Goal: Information Seeking & Learning: Check status

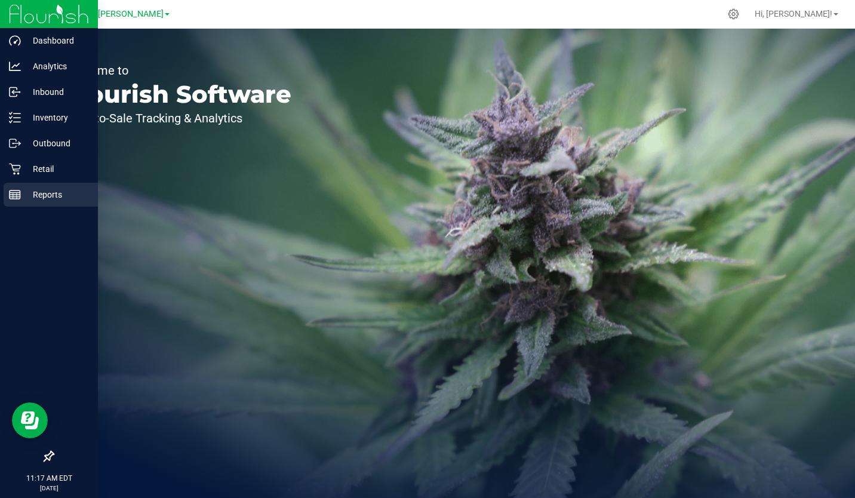
click at [34, 185] on div "Reports" at bounding box center [51, 195] width 94 height 24
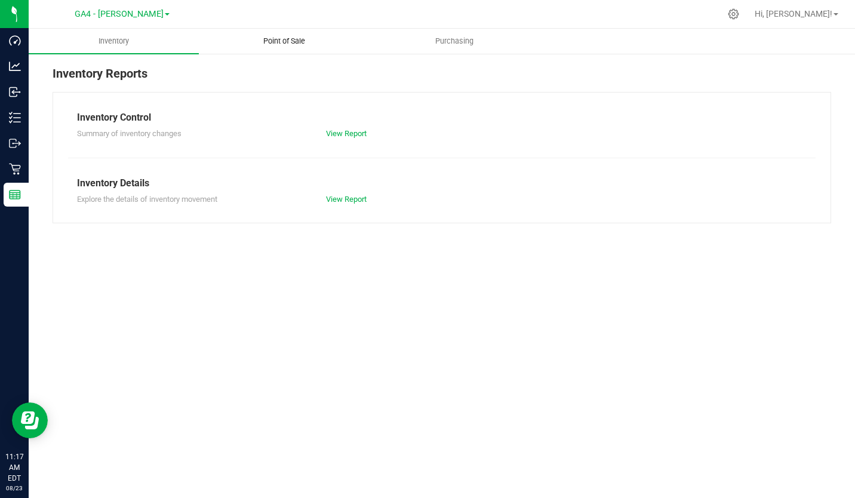
click at [297, 37] on span "Point of Sale" at bounding box center [284, 41] width 74 height 11
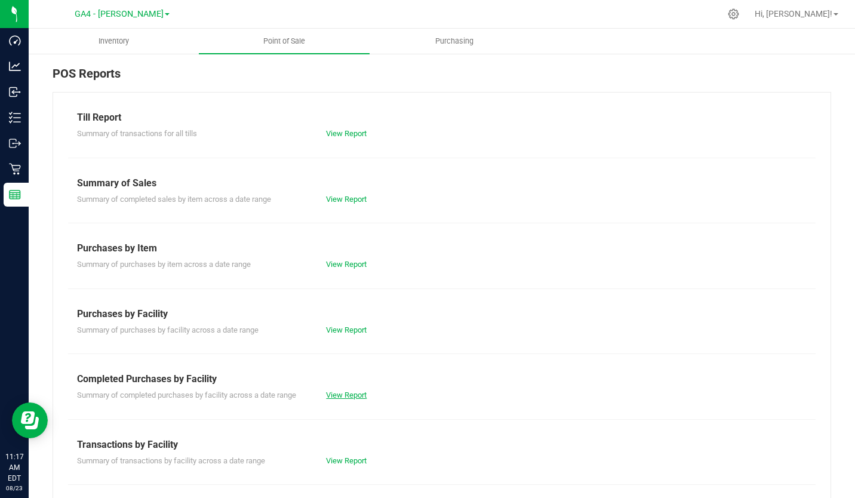
click at [348, 395] on link "View Report" at bounding box center [346, 395] width 41 height 9
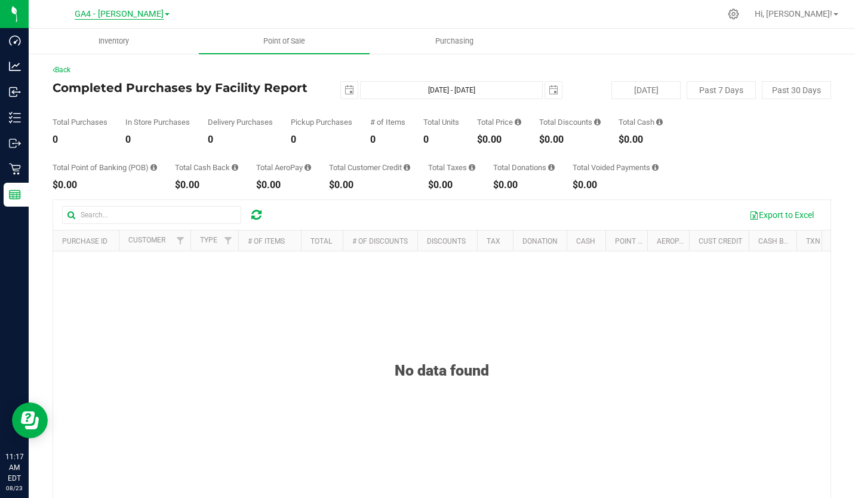
click at [137, 17] on span "GA4 - [PERSON_NAME]" at bounding box center [119, 14] width 89 height 11
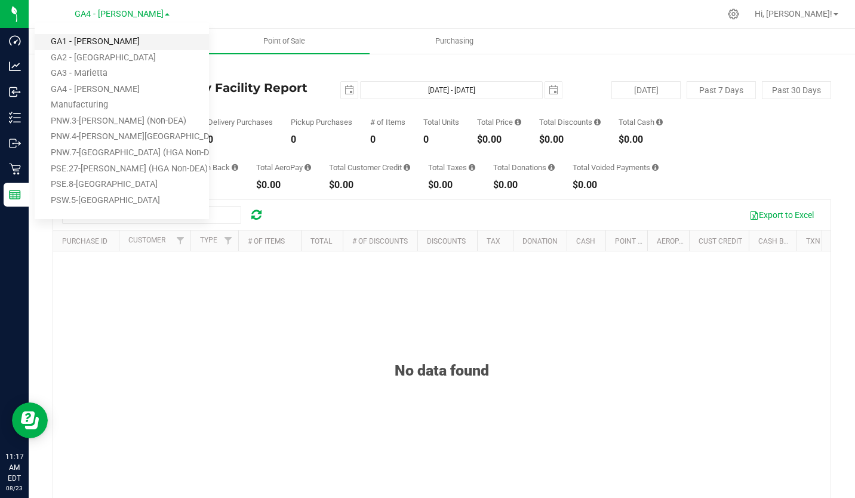
click at [118, 43] on link "GA1 - [PERSON_NAME]" at bounding box center [122, 42] width 174 height 16
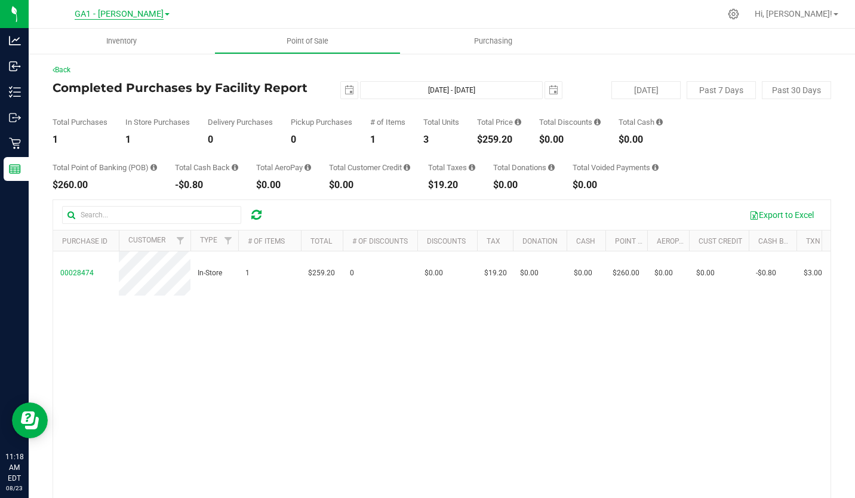
click at [140, 13] on span "GA1 - [PERSON_NAME]" at bounding box center [119, 14] width 89 height 11
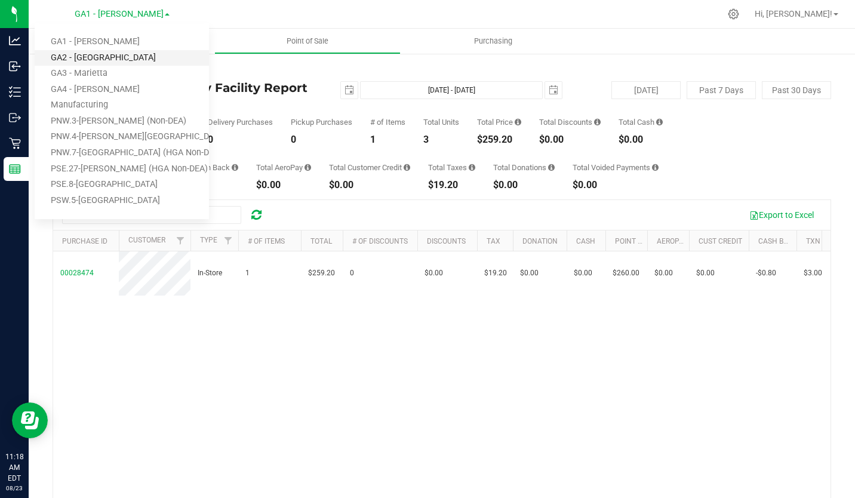
click at [119, 55] on link "GA2 - [GEOGRAPHIC_DATA]" at bounding box center [122, 58] width 174 height 16
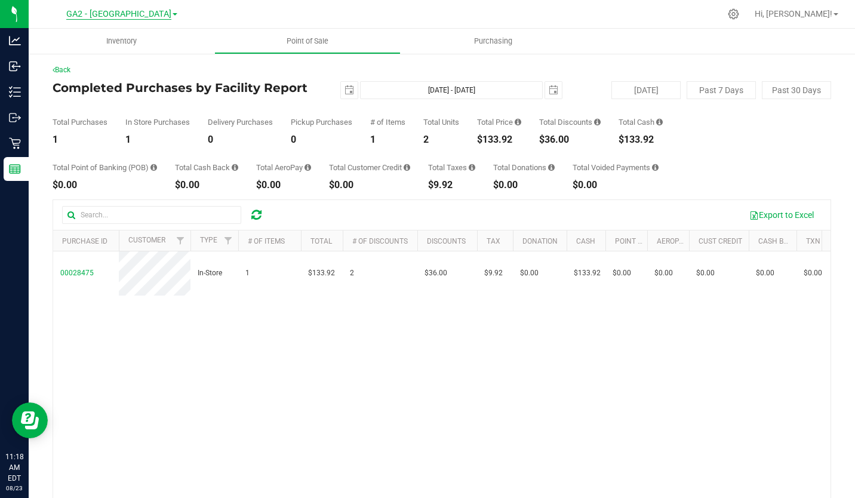
click at [142, 11] on span "GA2 - [GEOGRAPHIC_DATA]" at bounding box center [118, 14] width 105 height 11
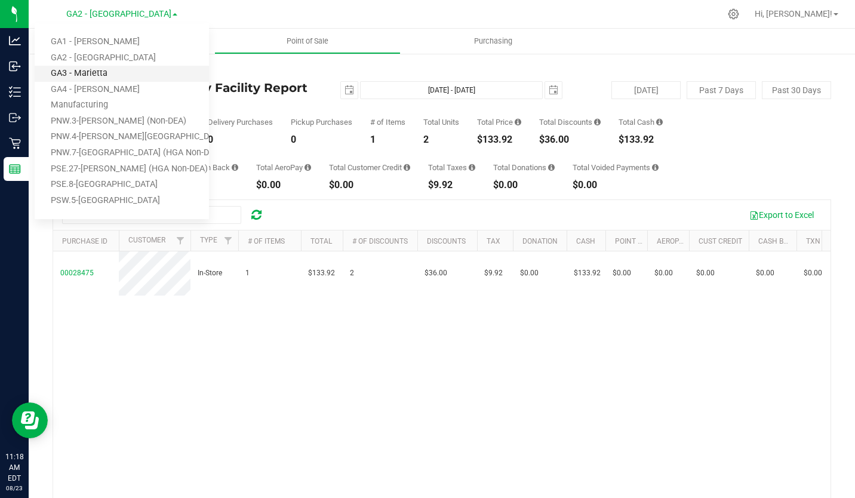
click at [118, 80] on link "GA3 - Marietta" at bounding box center [122, 74] width 174 height 16
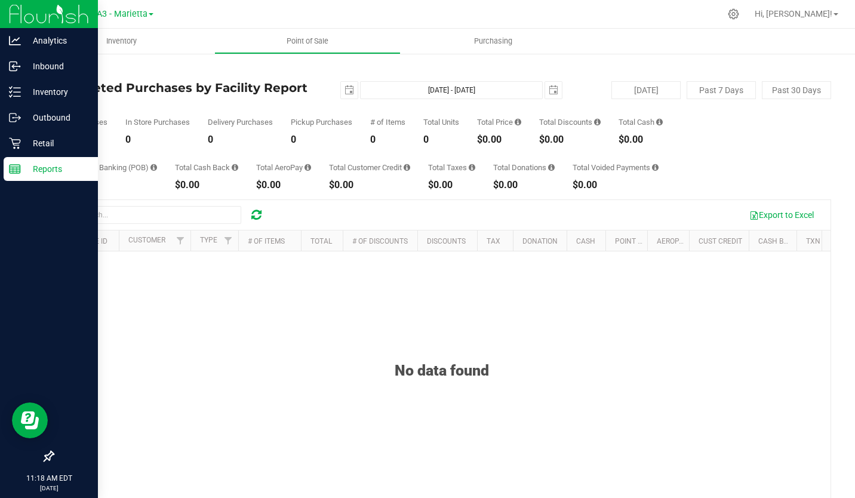
click at [28, 14] on img at bounding box center [49, 14] width 80 height 28
